Goal: Task Accomplishment & Management: Manage account settings

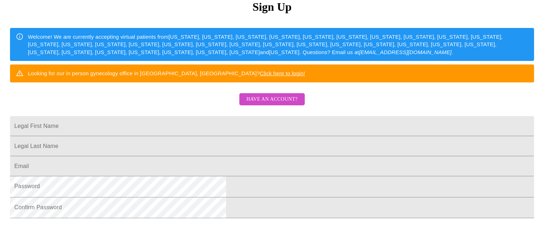
scroll to position [90, 0]
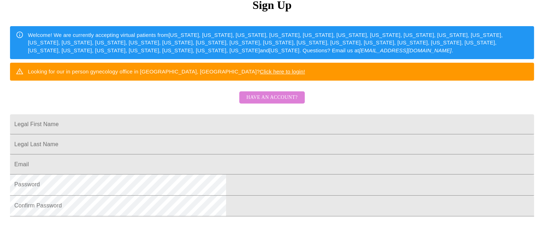
click at [267, 102] on span "Have an account?" at bounding box center [271, 97] width 51 height 9
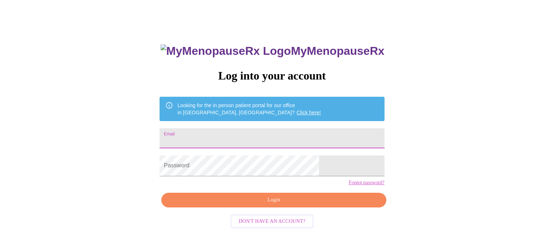
click at [226, 138] on input "Email" at bounding box center [272, 138] width 225 height 20
type input "[EMAIL_ADDRESS][DOMAIN_NAME]"
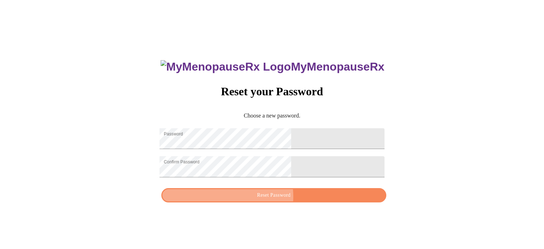
click at [270, 200] on span "Reset Password" at bounding box center [274, 195] width 208 height 9
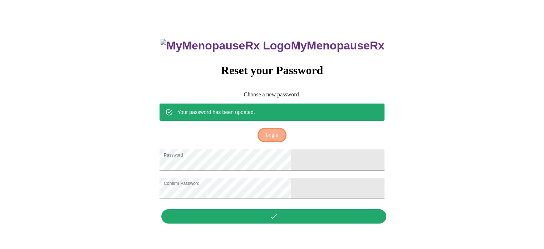
click at [276, 131] on span "Login" at bounding box center [272, 135] width 13 height 9
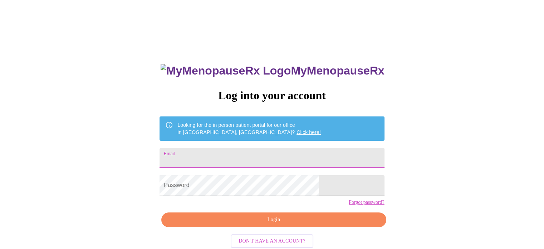
click at [228, 157] on input "Email" at bounding box center [272, 158] width 225 height 20
type input "[EMAIL_ADDRESS][DOMAIN_NAME]"
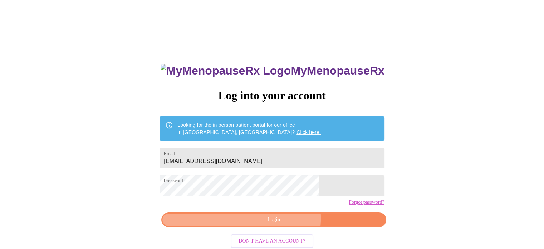
click at [265, 224] on span "Login" at bounding box center [274, 219] width 208 height 9
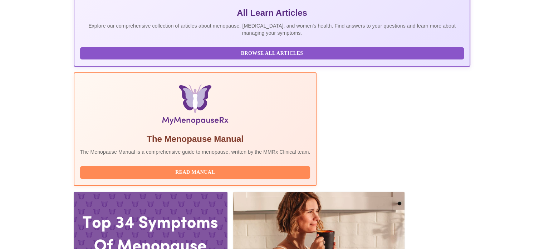
scroll to position [162, 0]
